Goal: Task Accomplishment & Management: Manage account settings

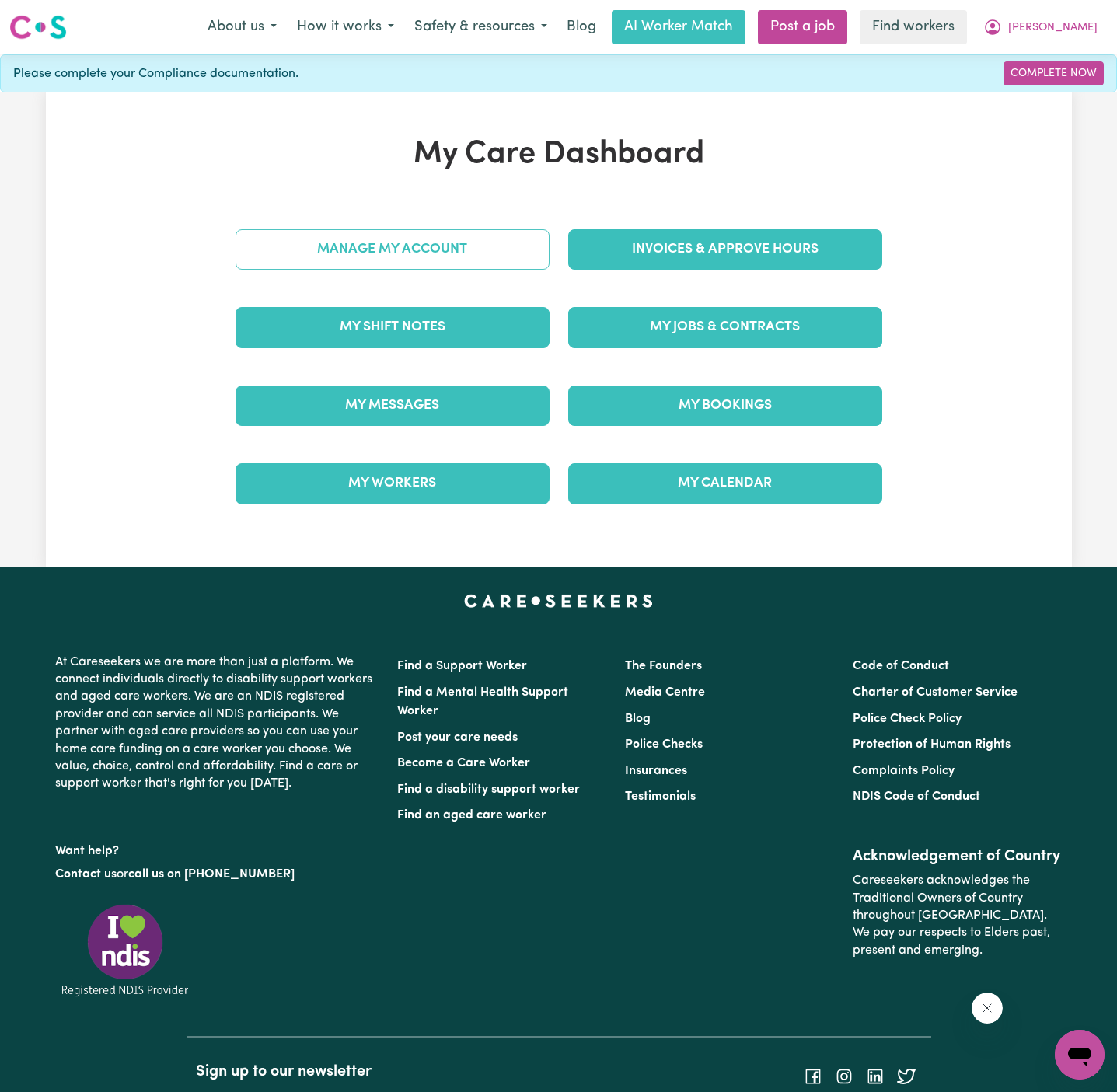
click at [387, 247] on link "Manage My Account" at bounding box center [392, 249] width 314 height 40
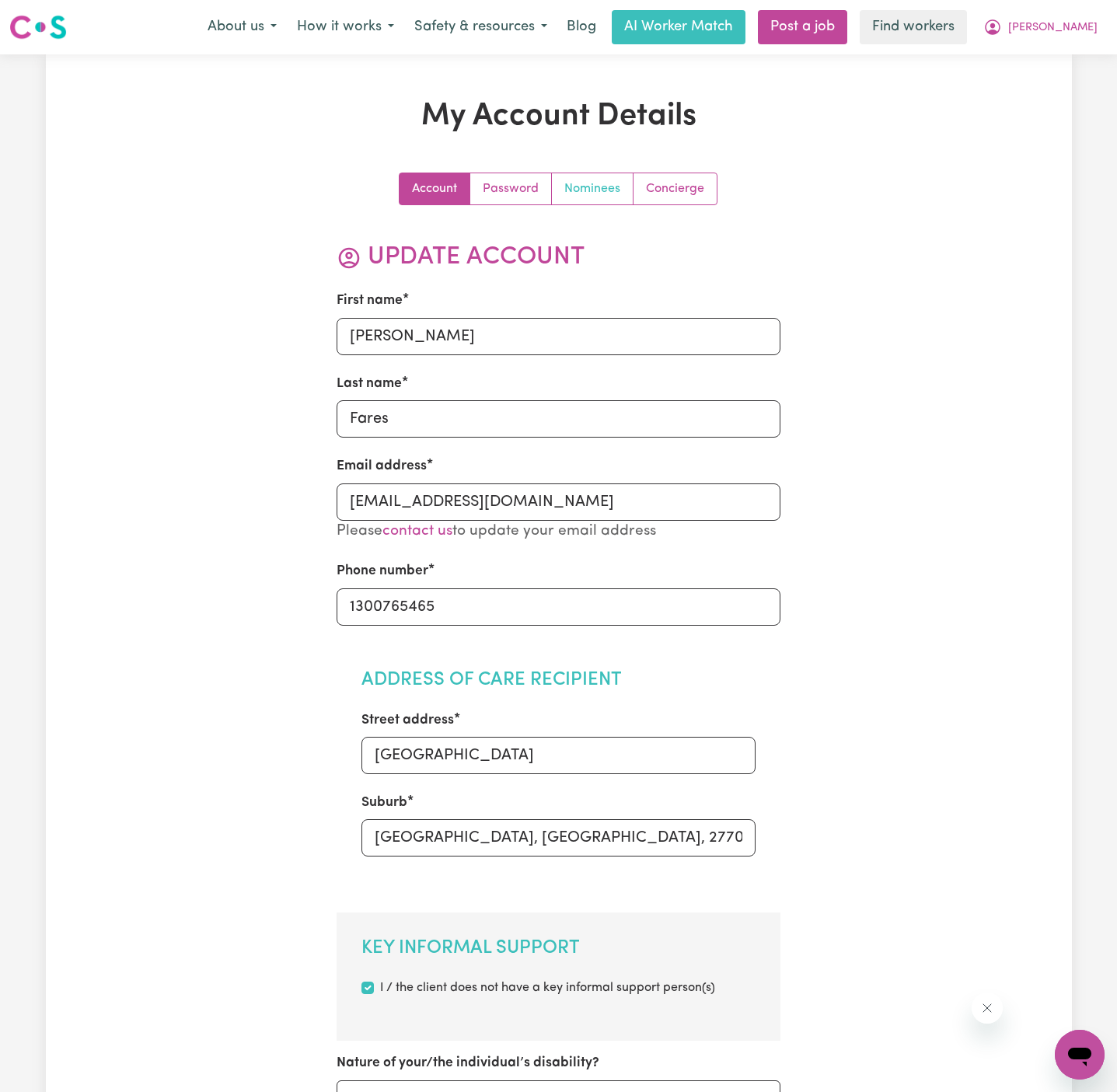
click at [583, 191] on link "Nominees" at bounding box center [592, 189] width 82 height 31
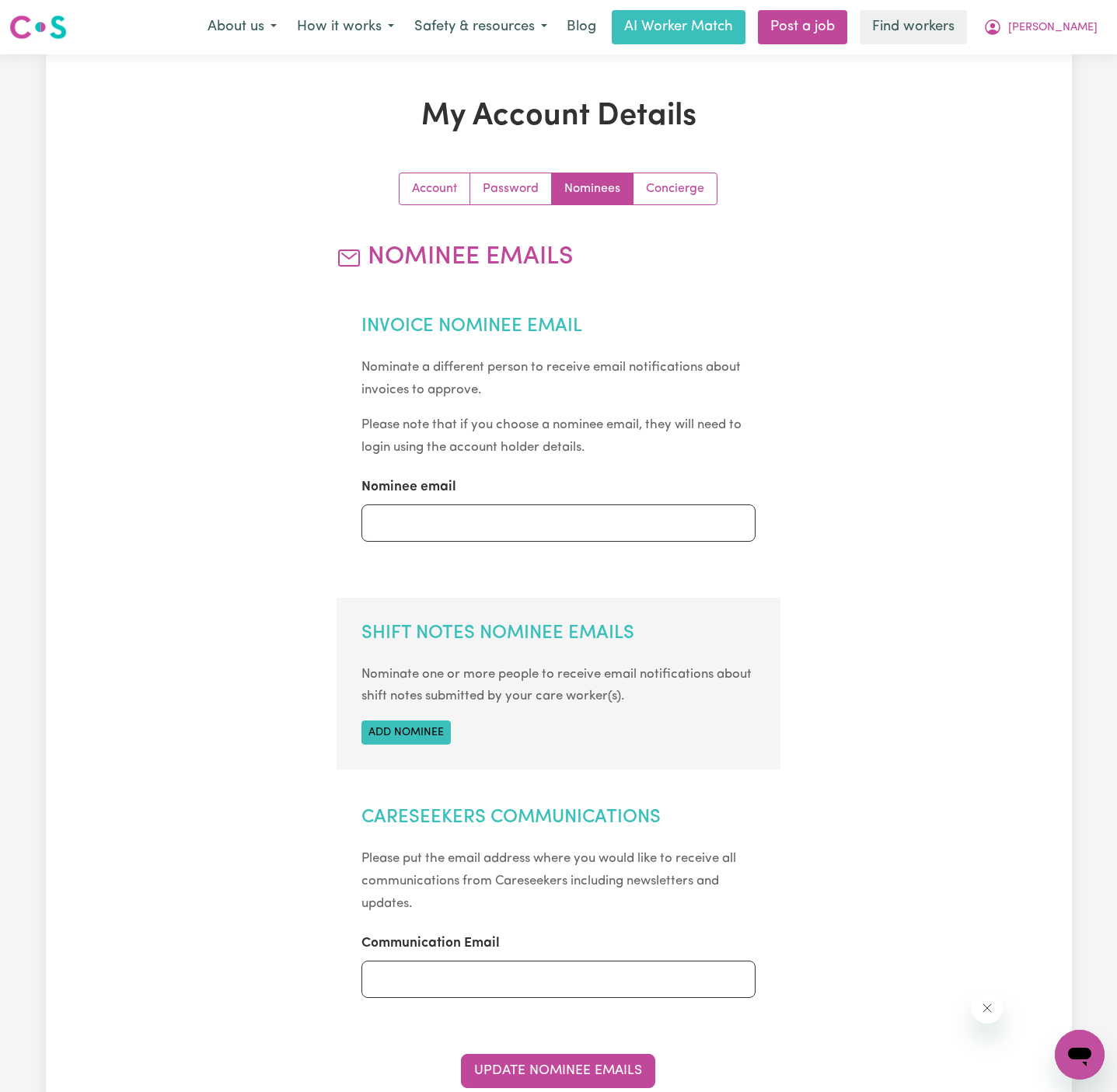
click at [396, 717] on section "Shift Notes Nominee Emails Nominate one or more people to receive email notific…" at bounding box center [558, 683] width 444 height 172
click at [396, 731] on button "Add nominee" at bounding box center [406, 732] width 89 height 24
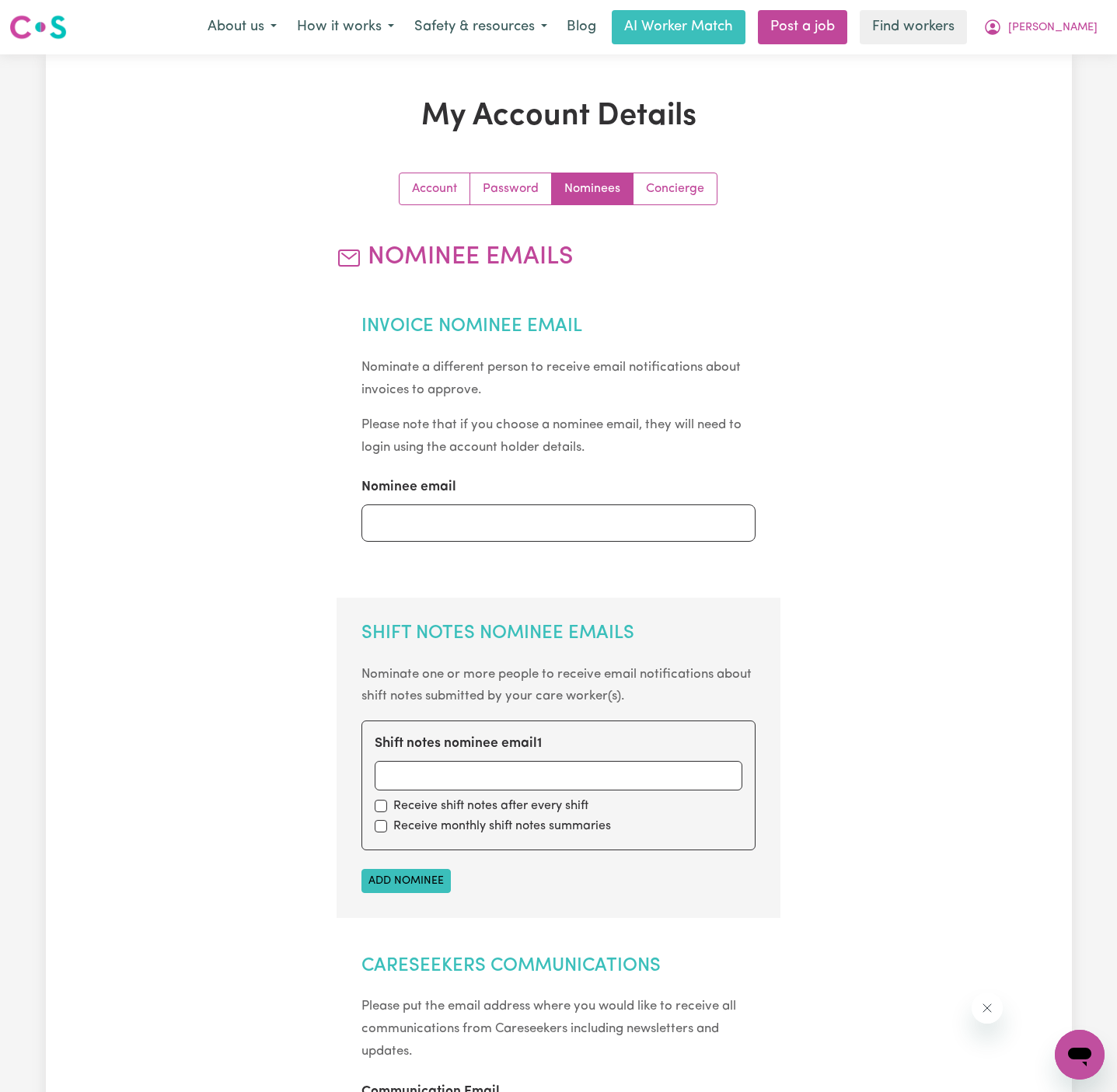
click at [469, 755] on div "Shift notes nominee email 1" at bounding box center [558, 762] width 368 height 56
click at [469, 768] on input "Shift notes nominee email 1" at bounding box center [558, 775] width 368 height 30
paste input "[EMAIL_ADDRESS][DOMAIN_NAME]"
type input "[EMAIL_ADDRESS][DOMAIN_NAME]"
click at [387, 800] on div "Receive shift notes after every shift" at bounding box center [558, 805] width 368 height 18
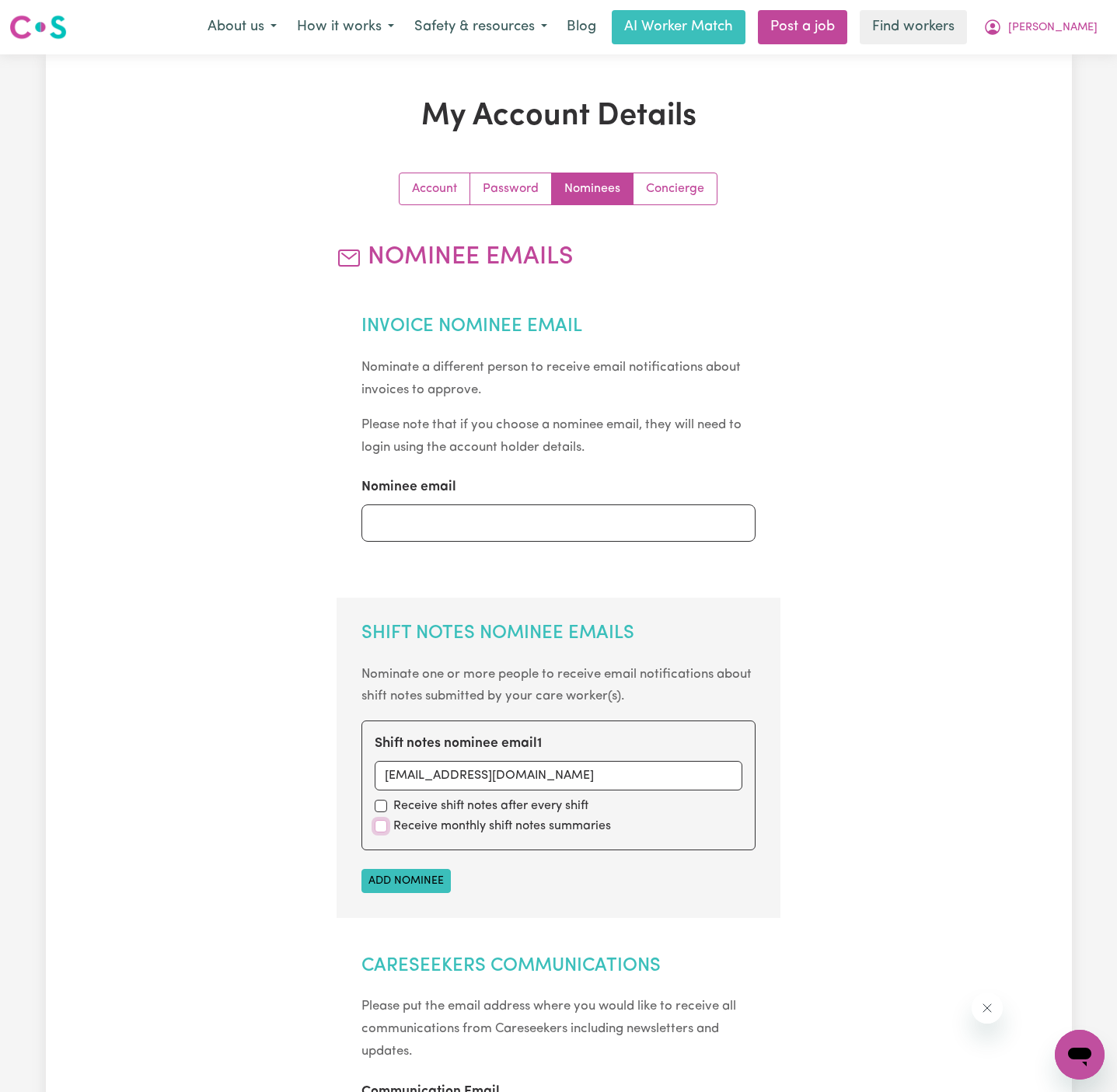
click at [387, 820] on input "checkbox" at bounding box center [381, 826] width 12 height 12
checkbox input "true"
click at [387, 815] on div "Shift notes nominee email 1 [PERSON_NAME][EMAIL_ADDRESS][DOMAIN_NAME] Receive s…" at bounding box center [558, 785] width 394 height 129
click at [385, 806] on input "checkbox" at bounding box center [381, 806] width 12 height 12
checkbox input "true"
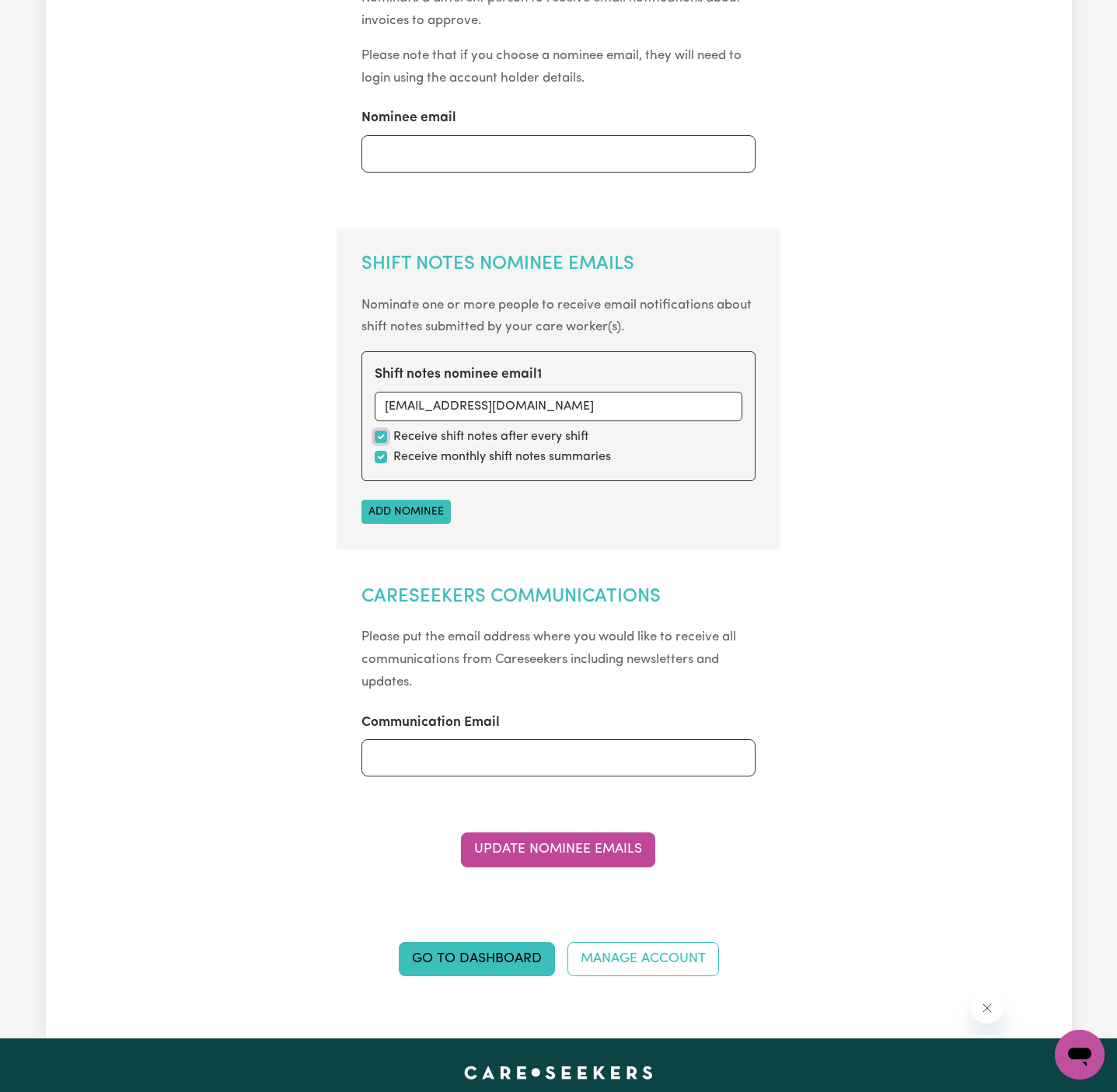
scroll to position [408, 0]
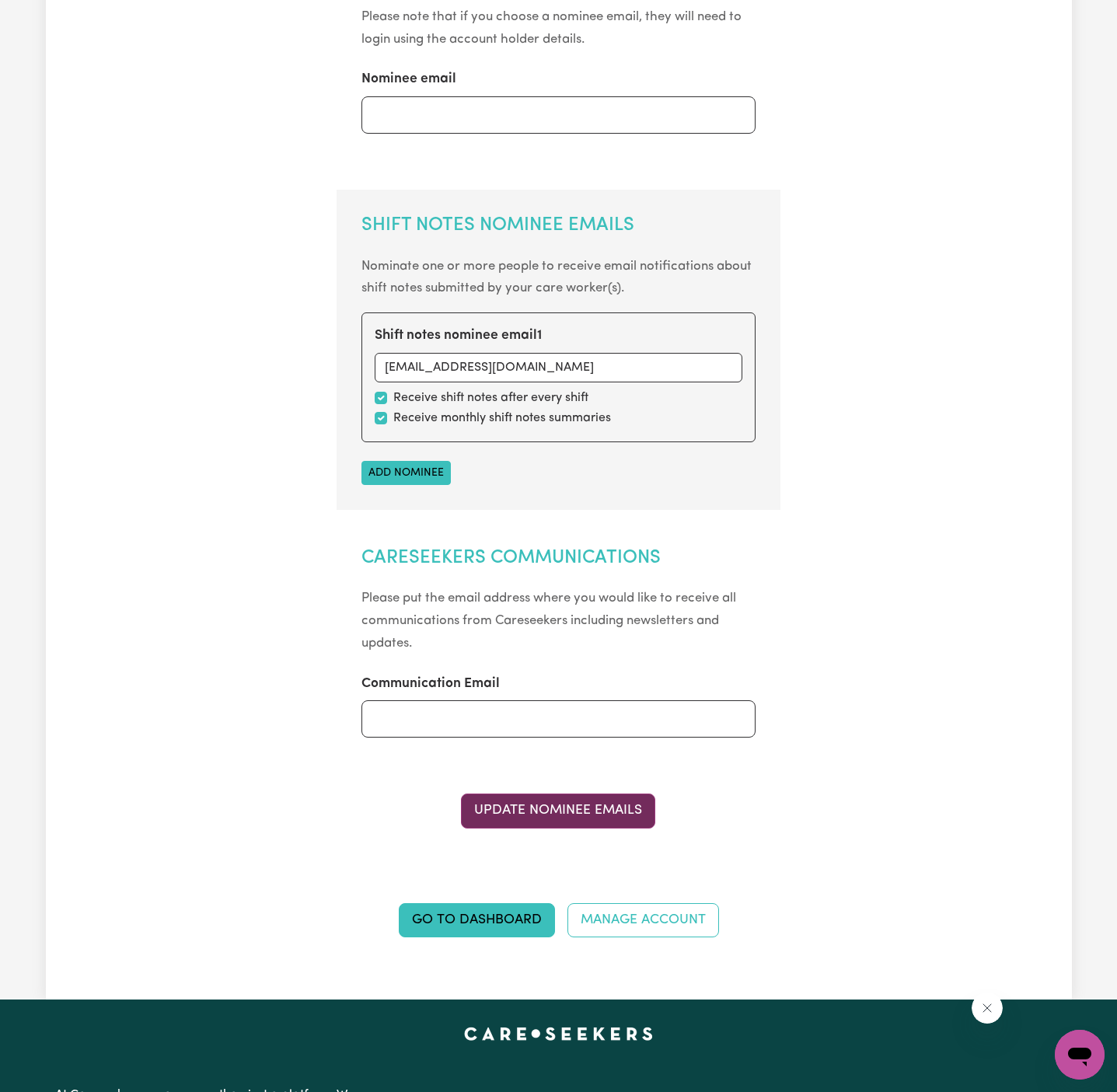
click at [592, 806] on button "Update Nominee Emails" at bounding box center [558, 811] width 195 height 35
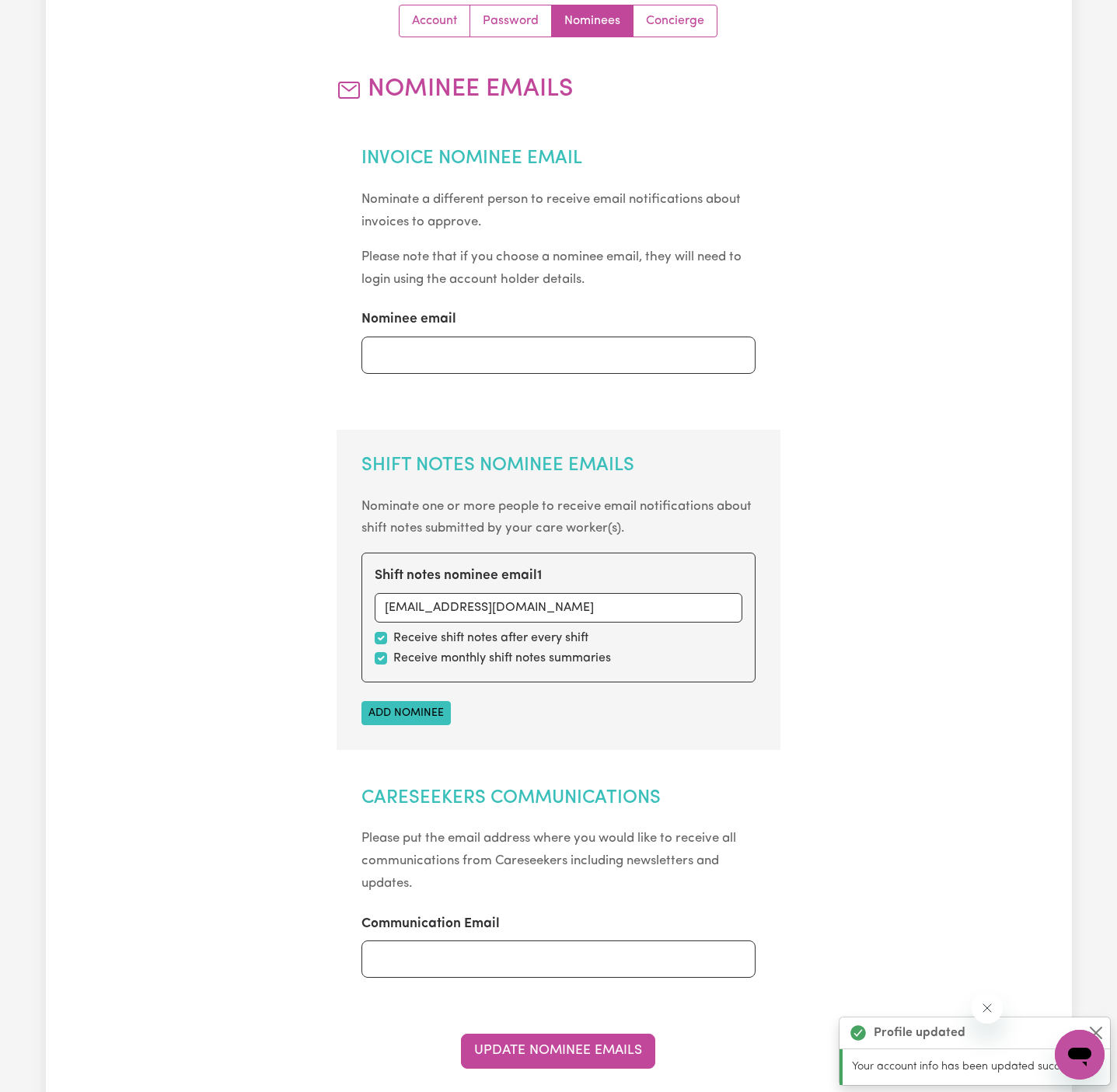
scroll to position [0, 0]
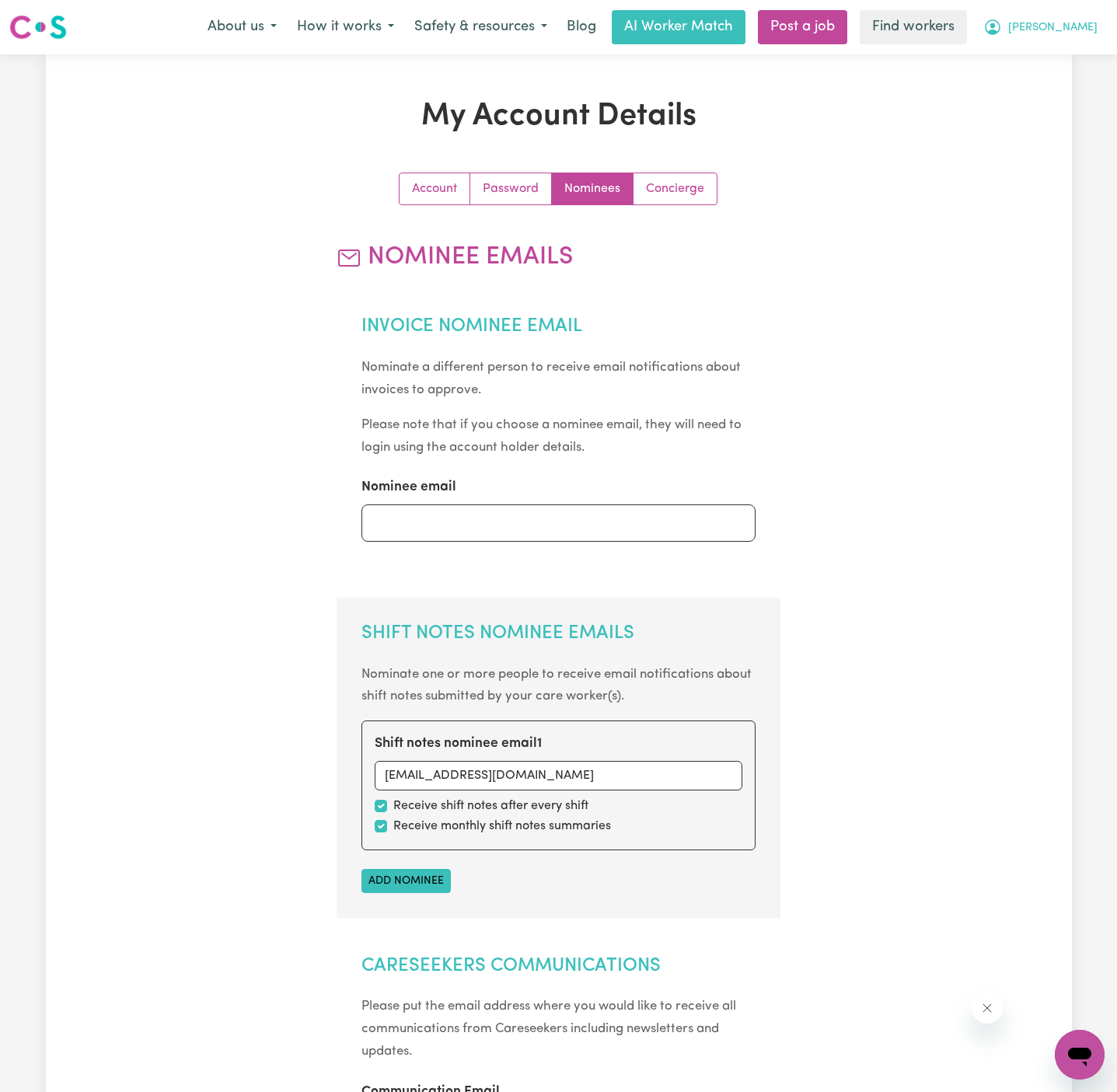
click at [1071, 25] on span "[PERSON_NAME]" at bounding box center [1053, 28] width 89 height 17
click at [1070, 59] on link "My Dashboard" at bounding box center [1046, 60] width 123 height 30
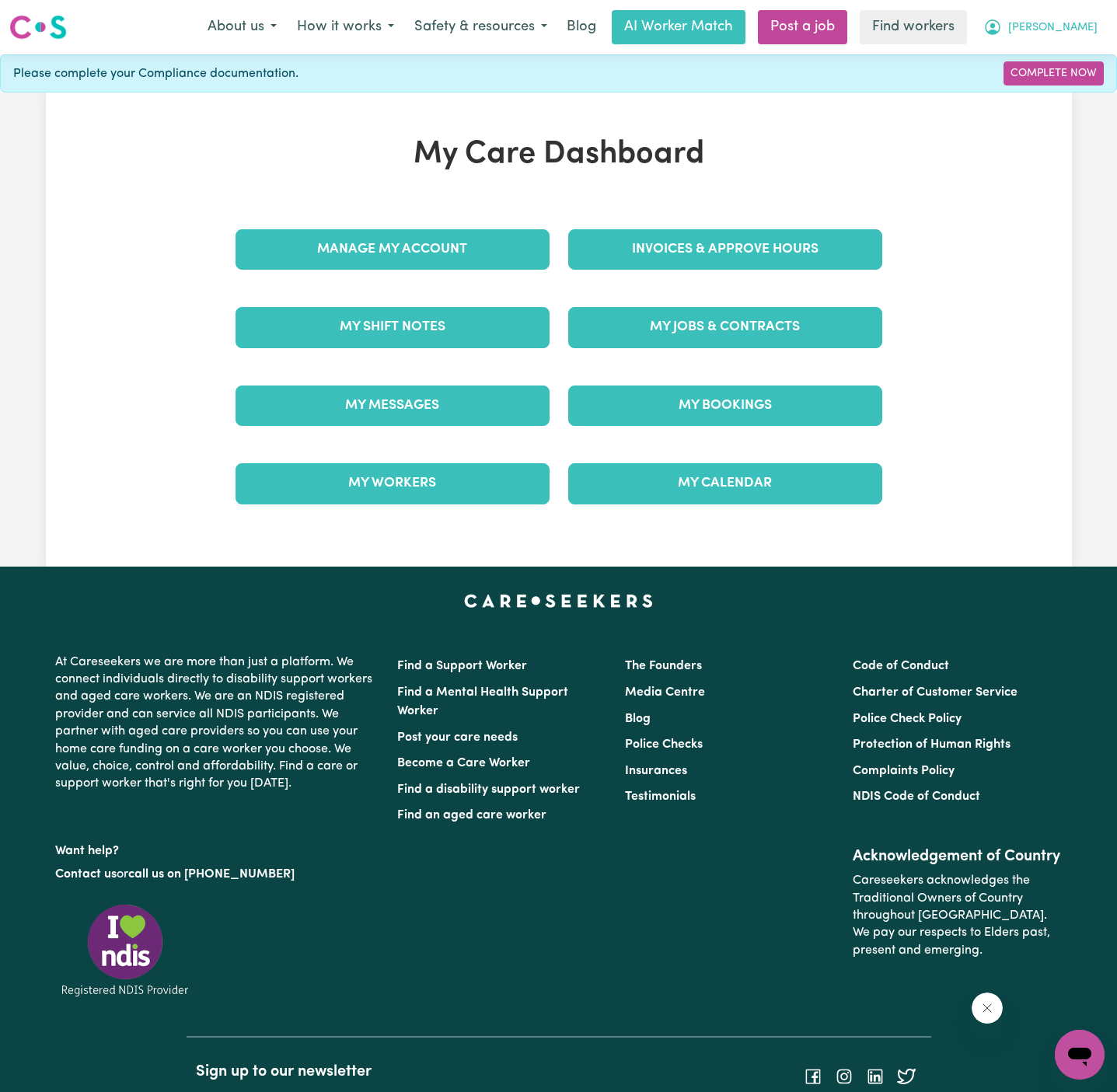
click at [1077, 33] on span "[PERSON_NAME]" at bounding box center [1053, 28] width 89 height 17
click at [1076, 83] on link "Logout" at bounding box center [1046, 89] width 123 height 30
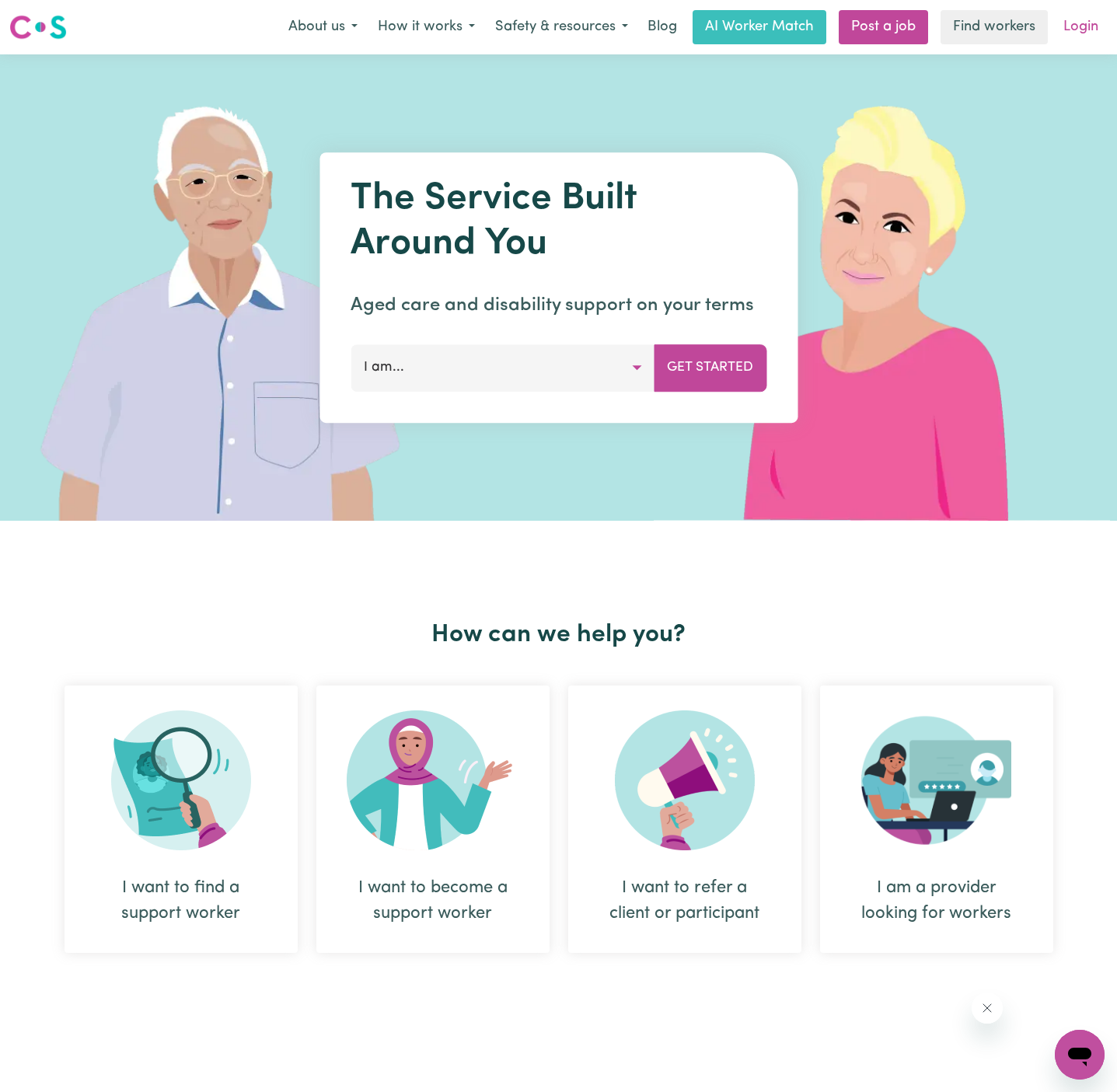
click at [1080, 27] on link "Login" at bounding box center [1081, 28] width 54 height 35
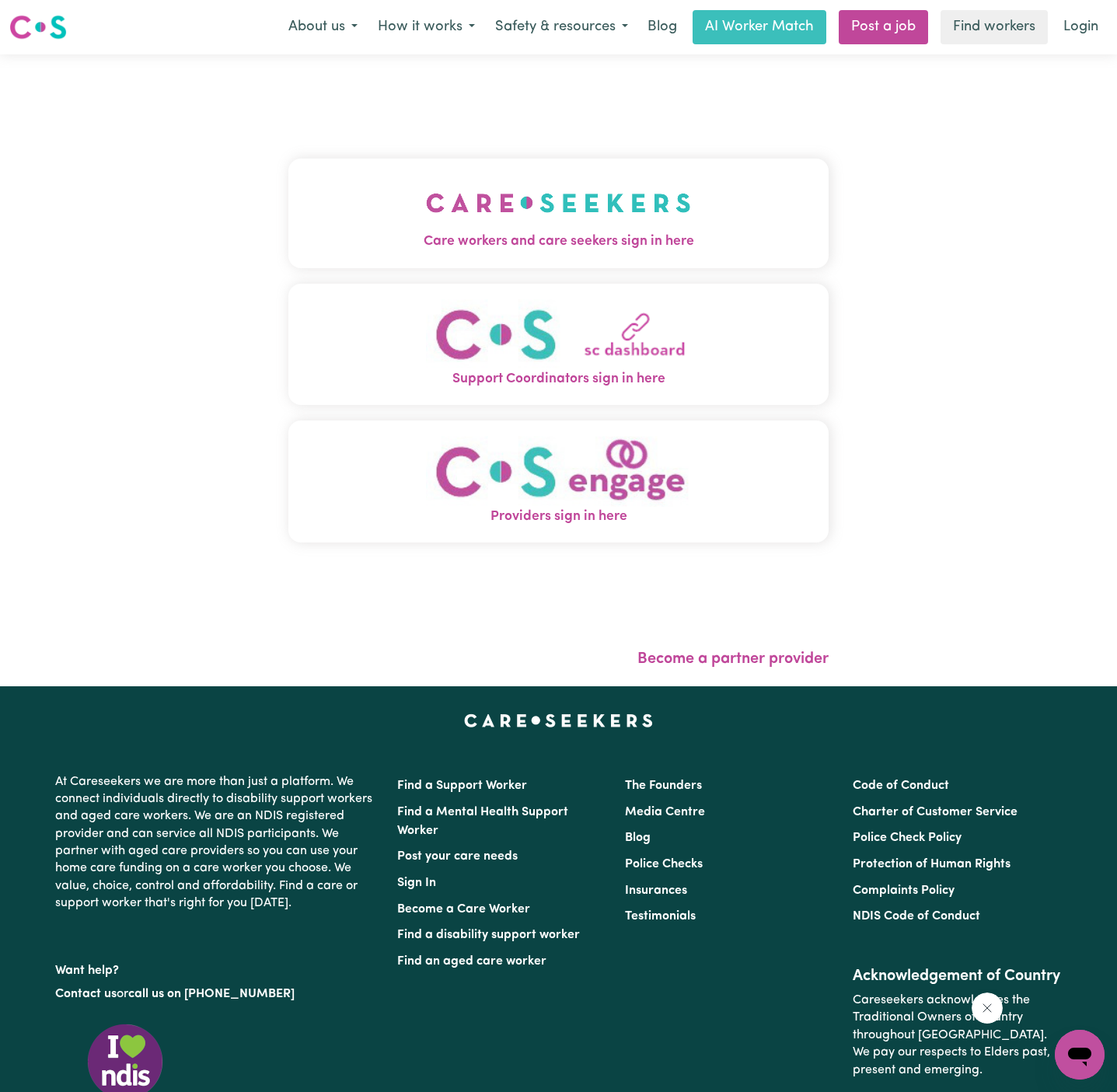
click at [563, 219] on img "Care workers and care seekers sign in here" at bounding box center [558, 202] width 265 height 58
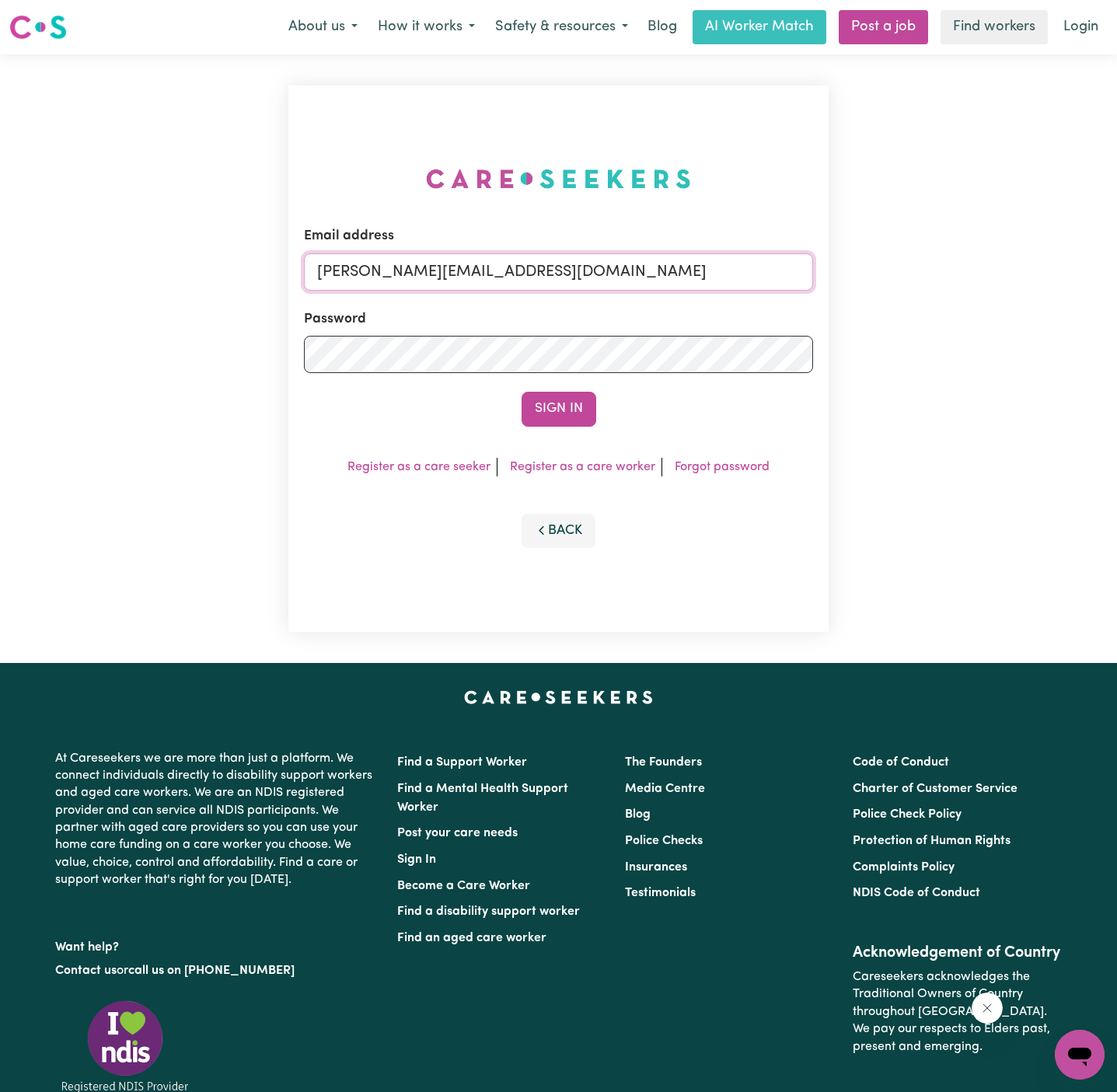
click at [682, 280] on input "[PERSON_NAME][EMAIL_ADDRESS][DOMAIN_NAME]" at bounding box center [558, 272] width 510 height 37
click at [400, 269] on input "[EMAIL_ADDRESS][DOMAIN_NAME]" at bounding box center [558, 272] width 510 height 37
drag, startPoint x: 399, startPoint y: 273, endPoint x: 848, endPoint y: 284, distance: 449.1
click at [848, 284] on div "Email address [EMAIL_ADDRESS][DOMAIN_NAME] Password Sign In Register as a care …" at bounding box center [558, 359] width 1117 height 608
type input "[EMAIL_ADDRESS][DOMAIN_NAME]"
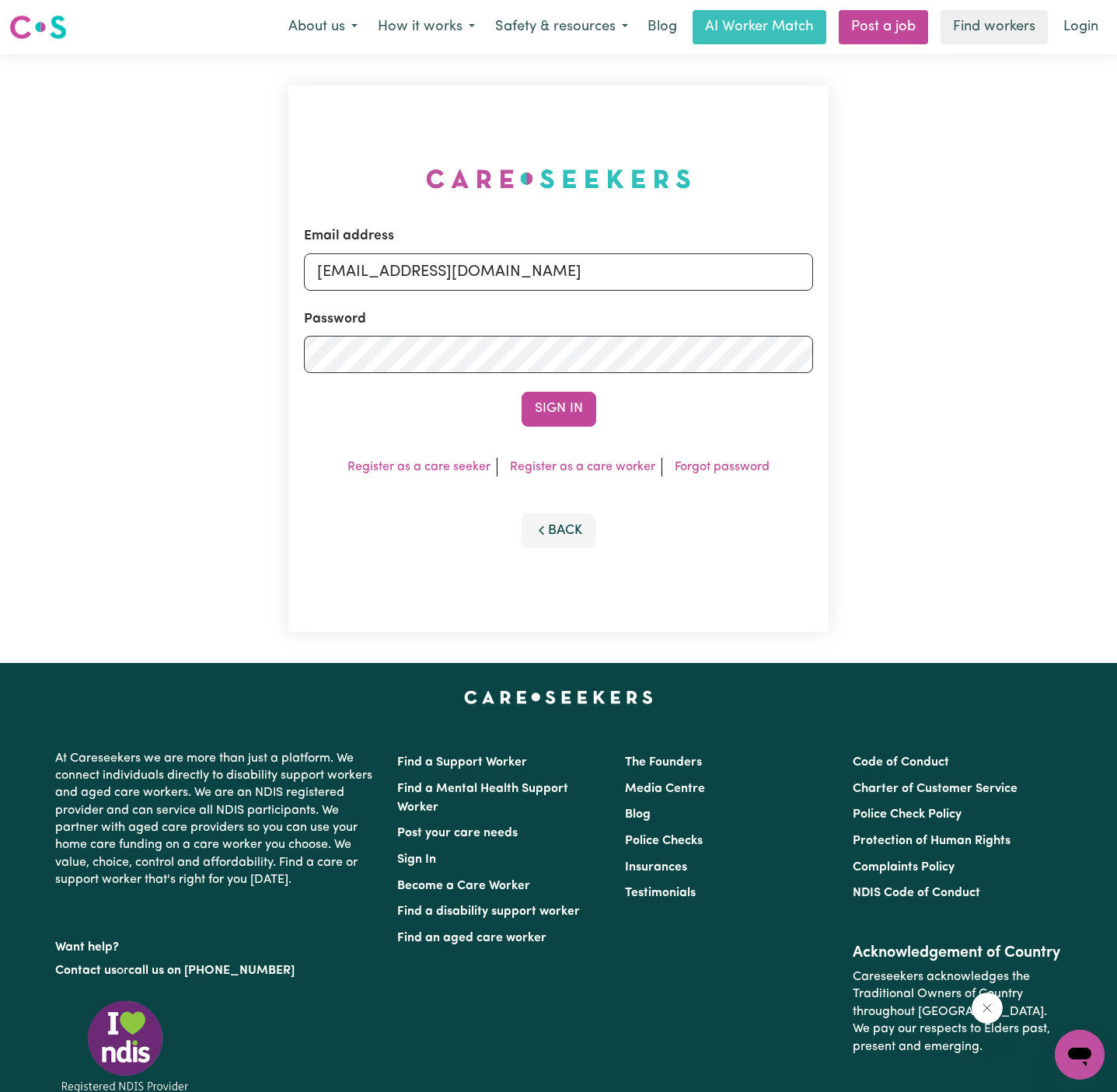
click at [522, 392] on button "Sign In" at bounding box center [559, 409] width 75 height 35
